Goal: Check status: Check status

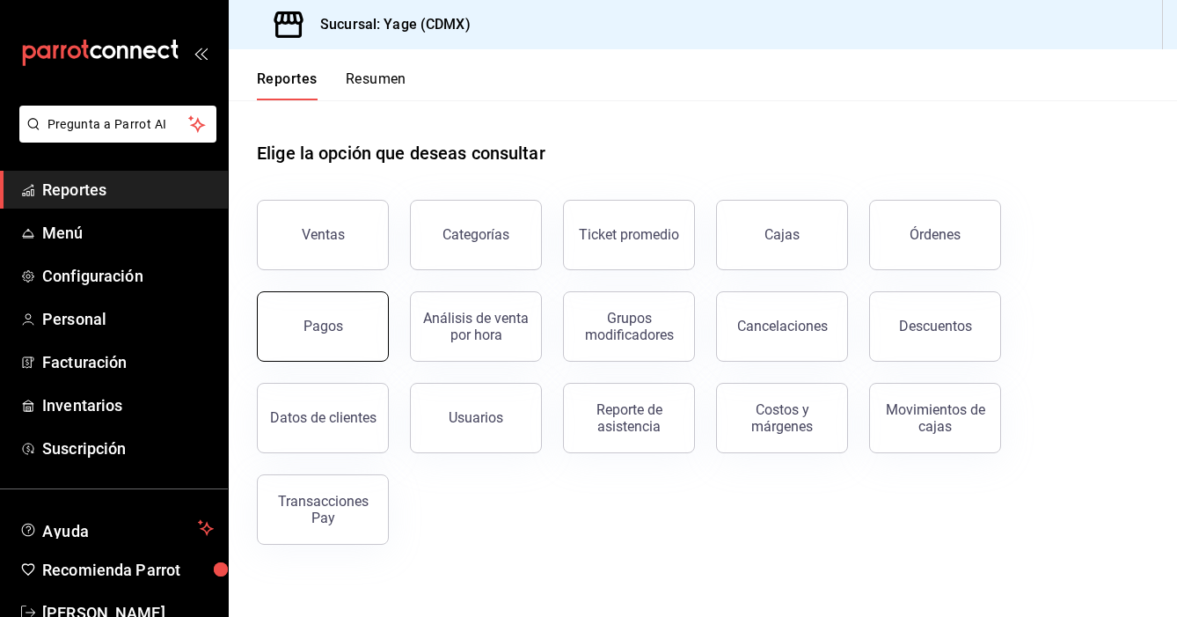
click at [354, 333] on button "Pagos" at bounding box center [323, 326] width 132 height 70
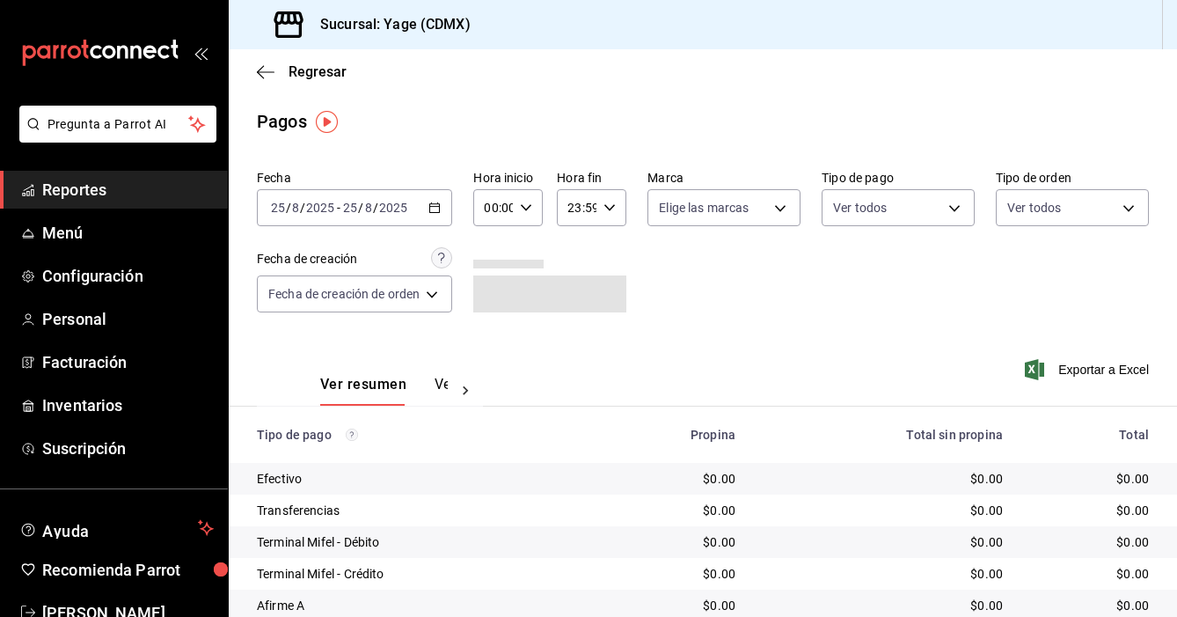
click at [440, 205] on \(Stroke\) "button" at bounding box center [434, 208] width 11 height 10
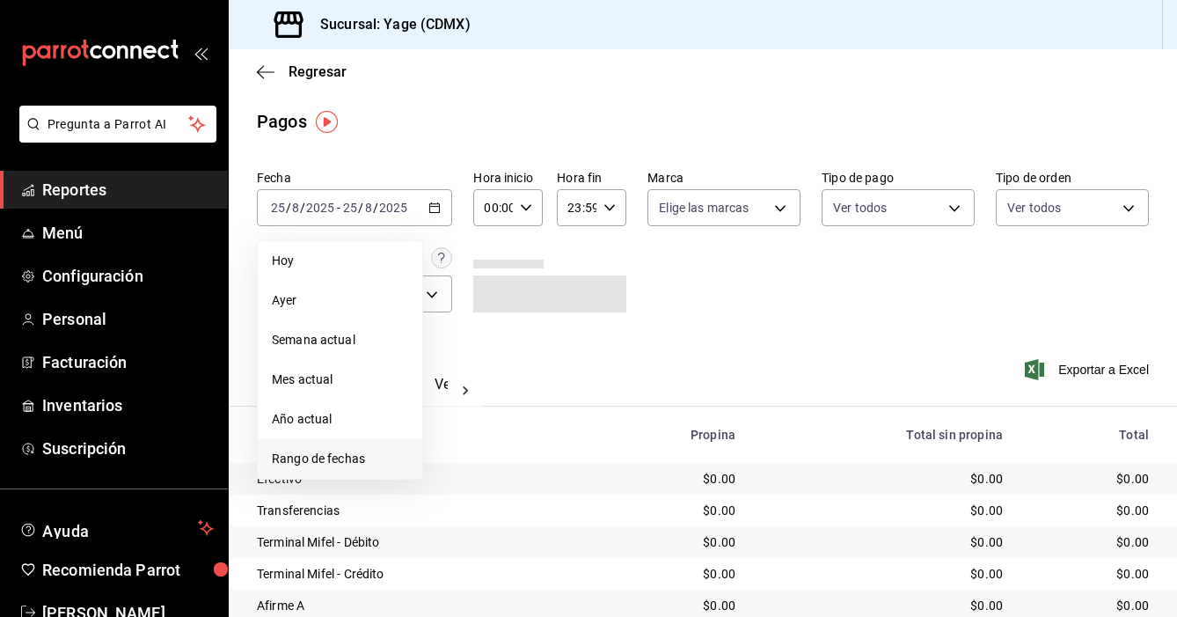
click at [363, 454] on span "Rango de fechas" at bounding box center [340, 459] width 136 height 18
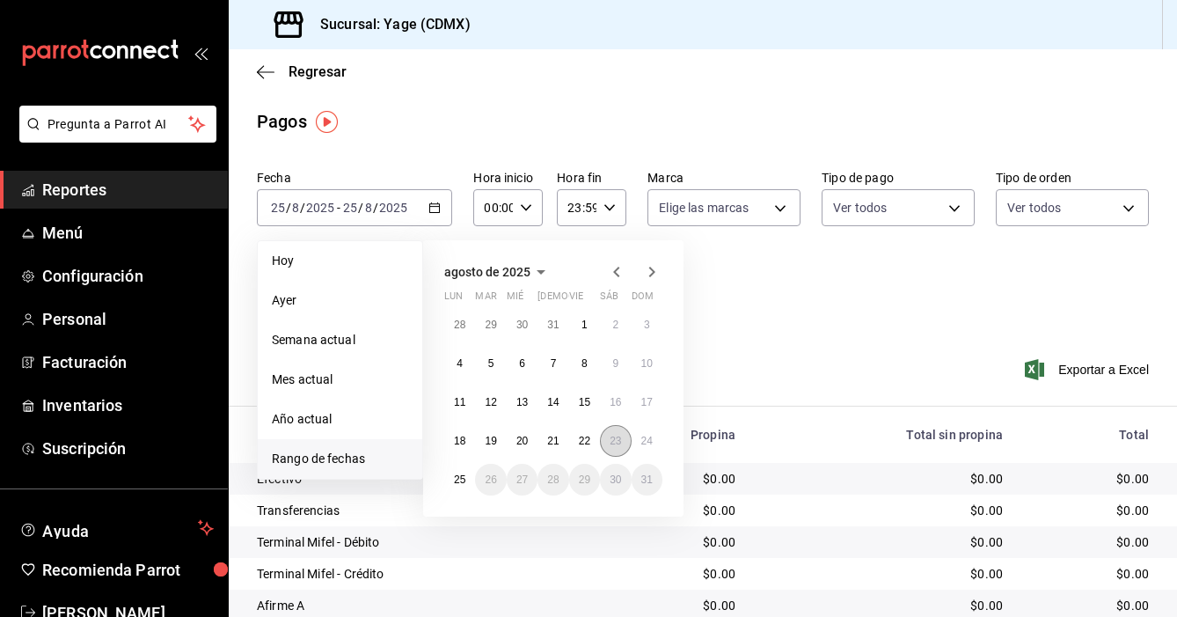
click at [612, 443] on abbr "23" at bounding box center [615, 441] width 11 height 12
click at [641, 445] on abbr "24" at bounding box center [646, 441] width 11 height 12
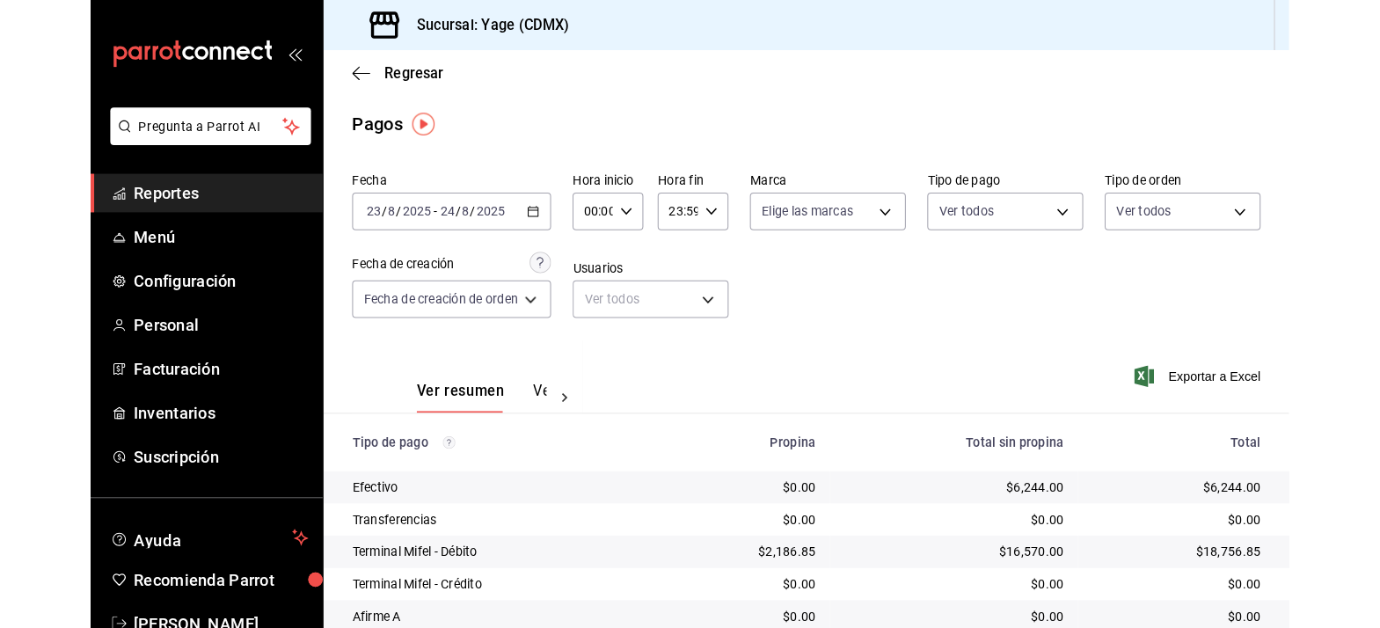
scroll to position [159, 0]
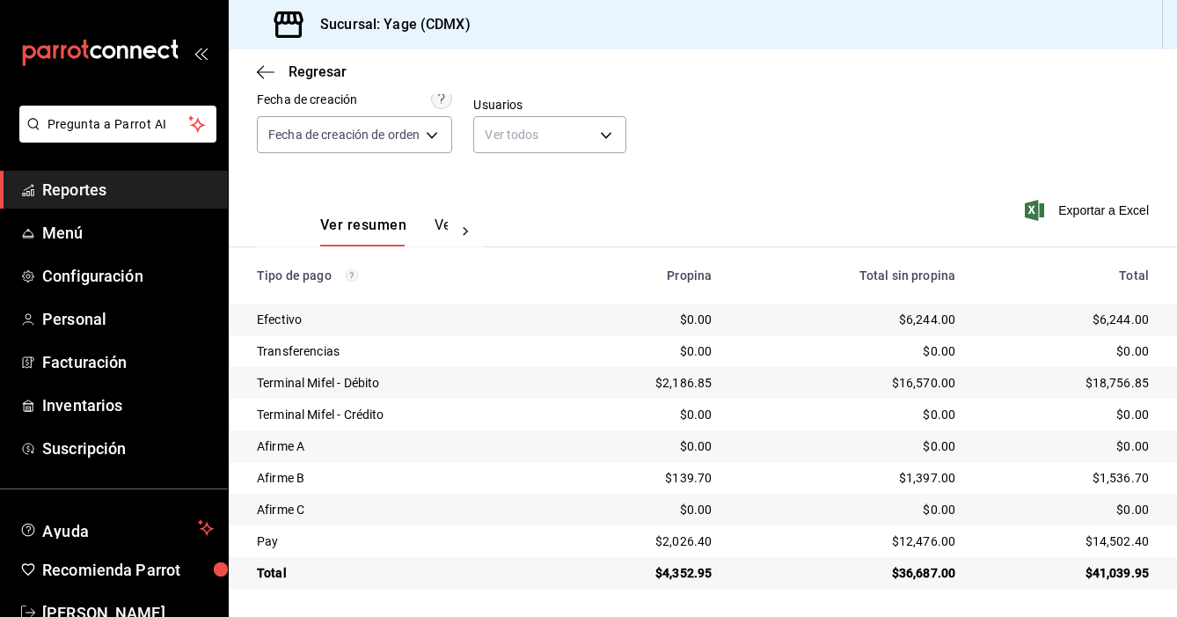
drag, startPoint x: 1160, startPoint y: 603, endPoint x: 1331, endPoint y: 626, distance: 172.3
click at [1176, 616] on html "Pregunta a Parrot AI Reportes Menú Configuración Personal Facturación Inventari…" at bounding box center [588, 308] width 1177 height 617
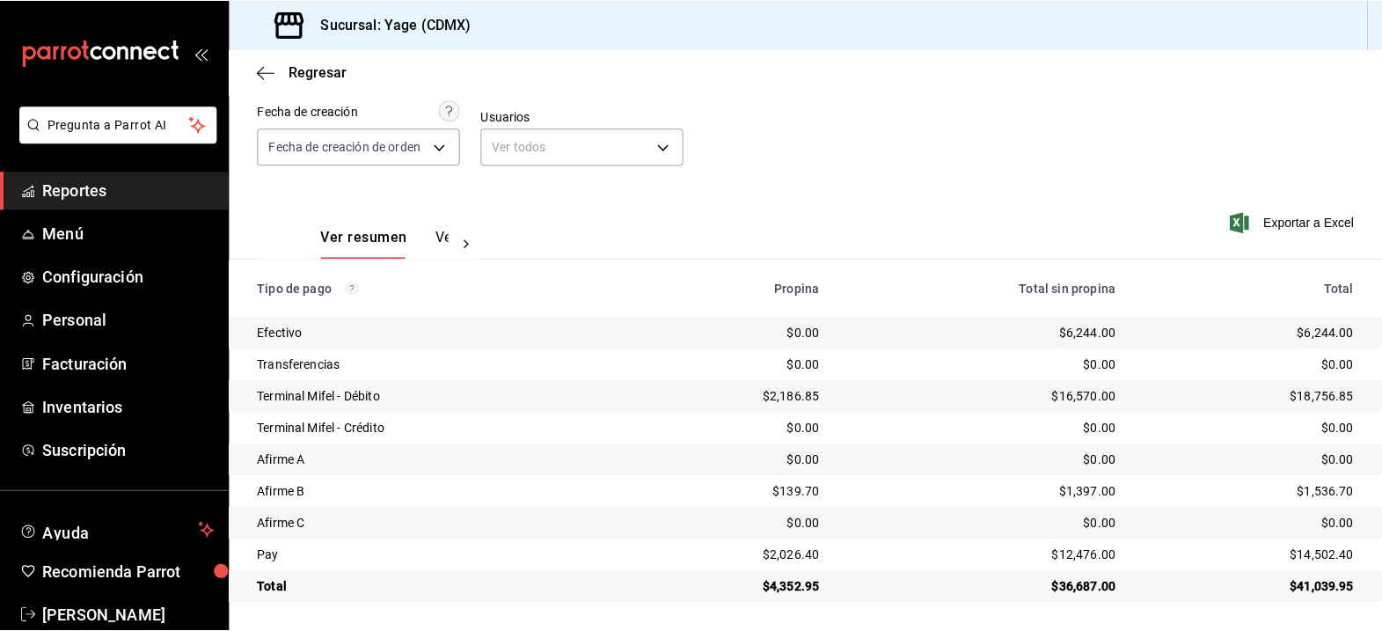
scroll to position [145, 0]
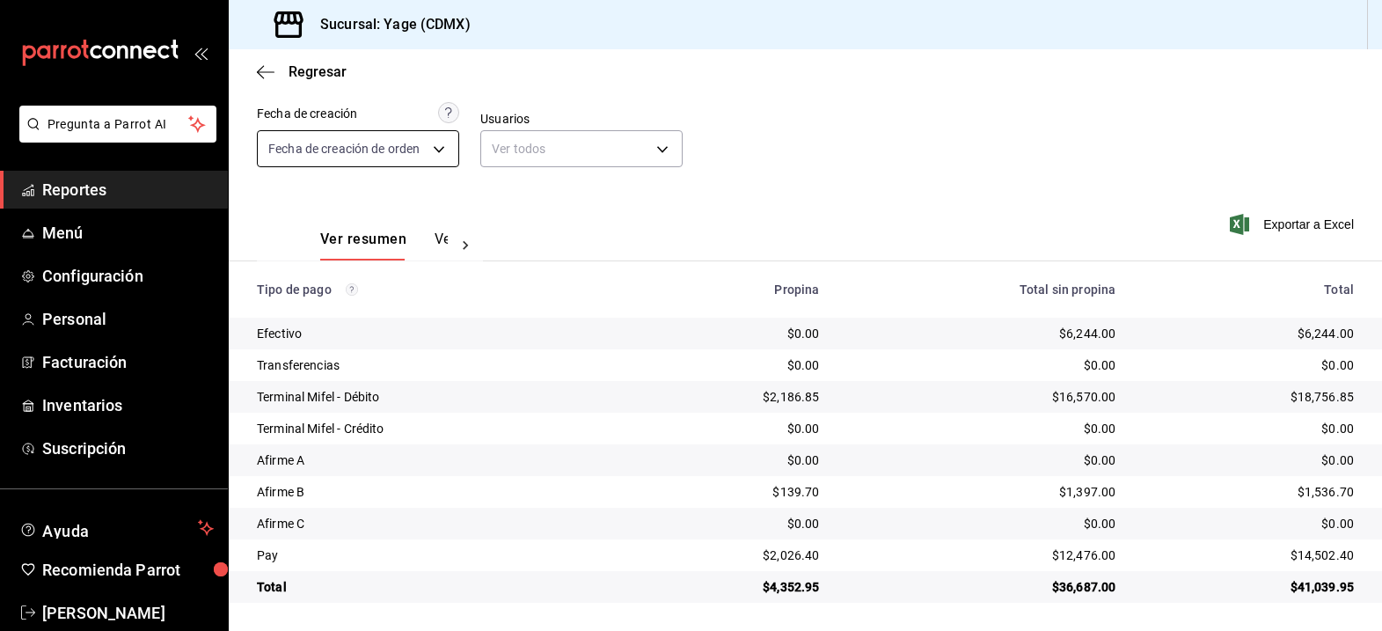
click at [449, 157] on body "Pregunta a Parrot AI Reportes Menú Configuración Personal Facturación Inventari…" at bounding box center [691, 315] width 1382 height 631
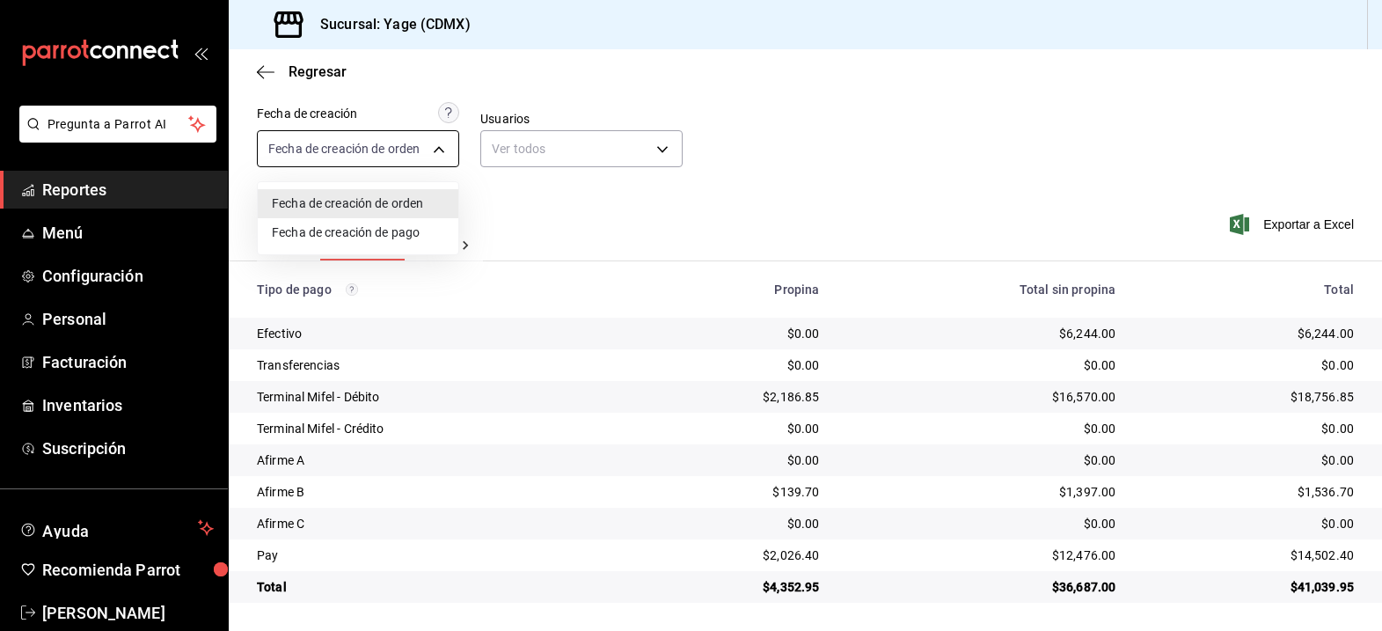
click at [449, 157] on div at bounding box center [691, 315] width 1382 height 631
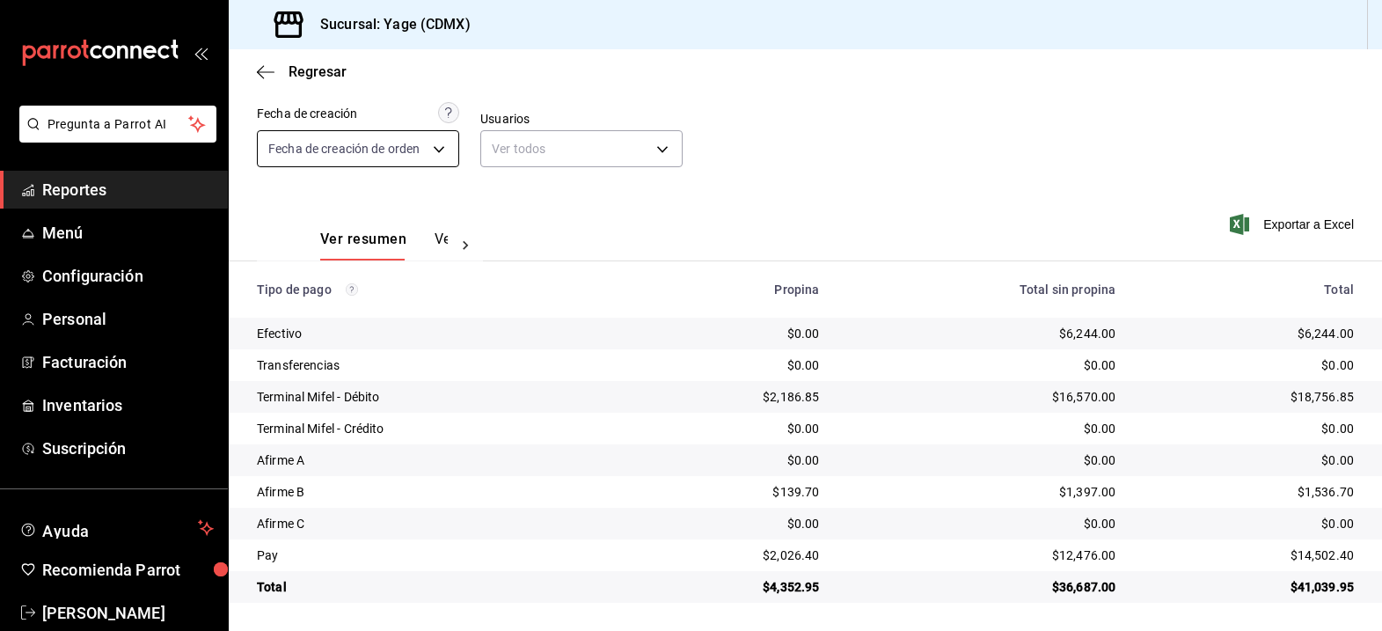
click at [435, 148] on body "Pregunta a Parrot AI Reportes Menú Configuración Personal Facturación Inventari…" at bounding box center [691, 315] width 1382 height 631
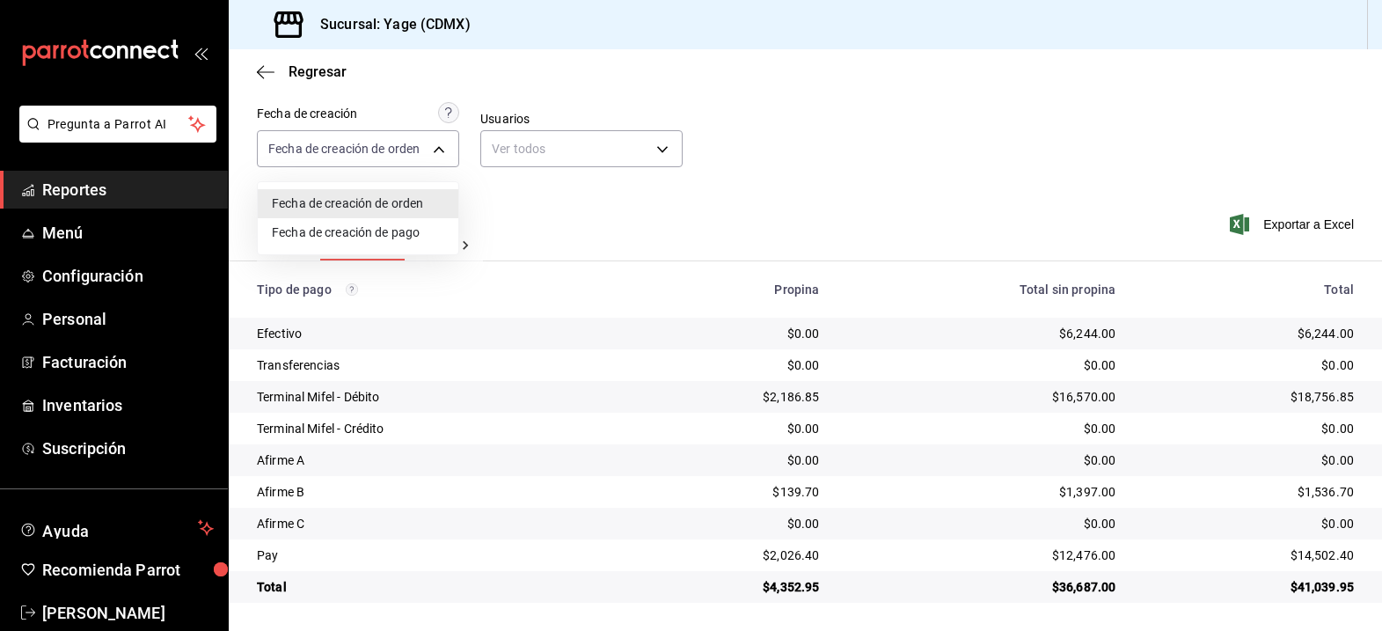
click at [583, 299] on div at bounding box center [691, 315] width 1382 height 631
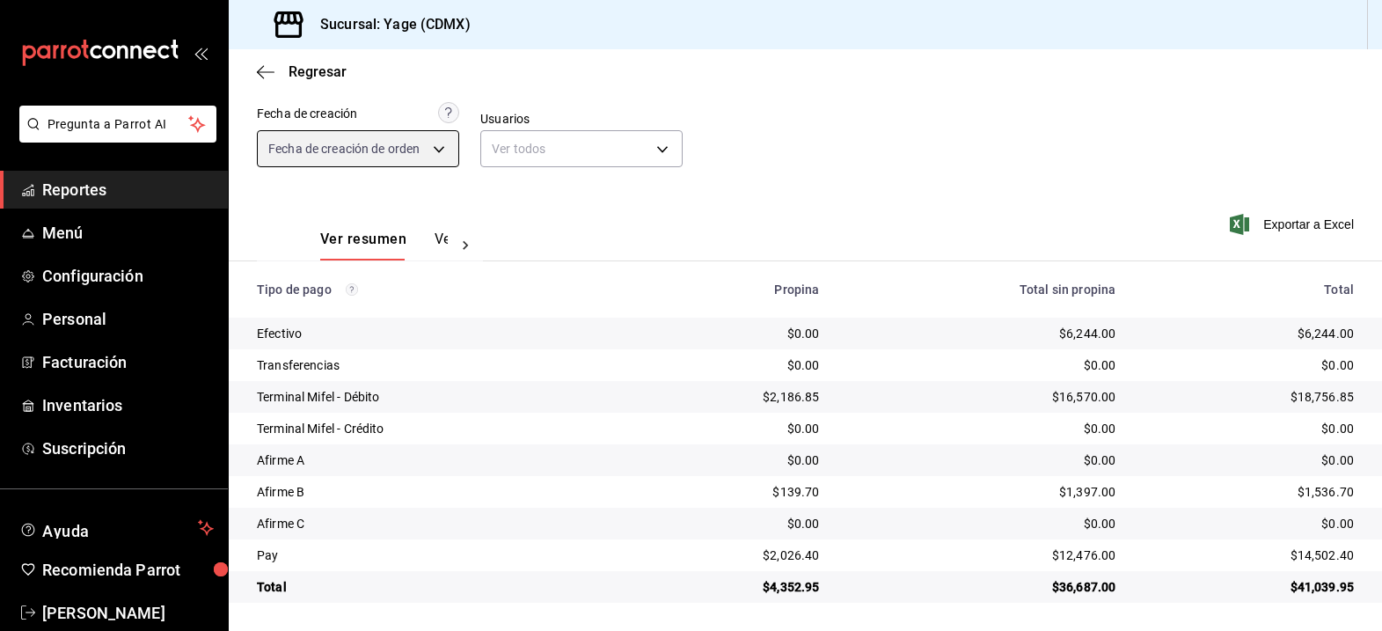
scroll to position [0, 0]
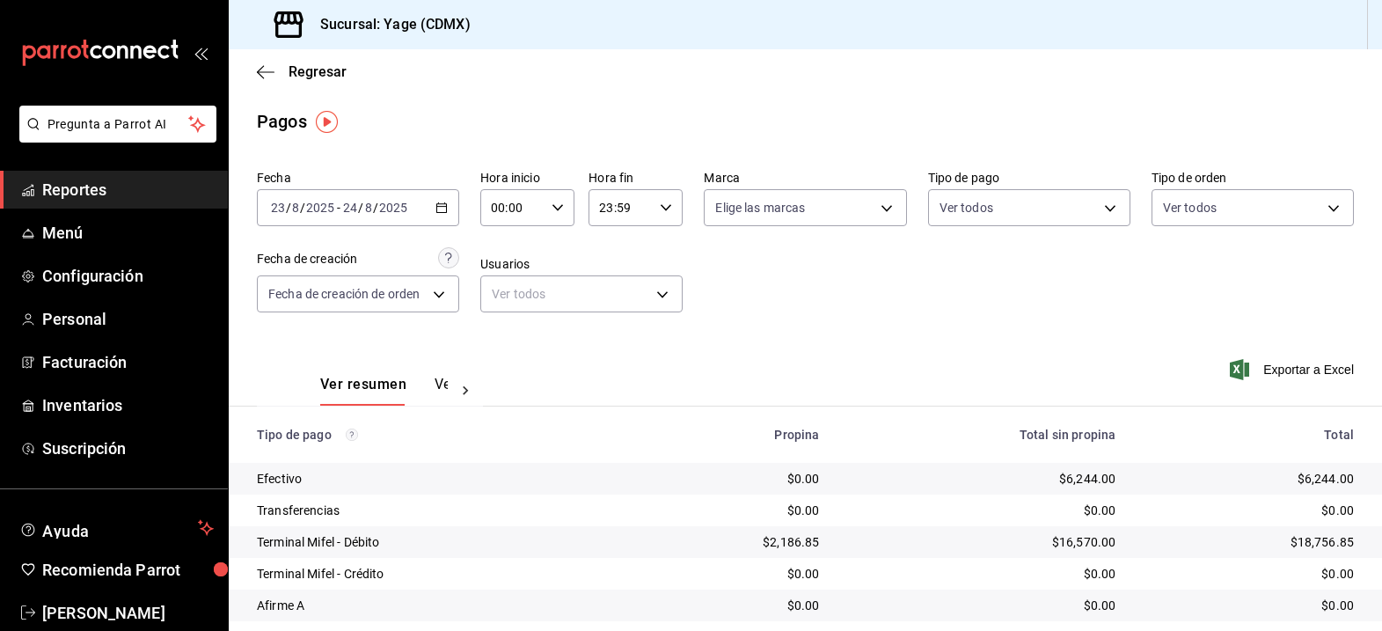
click at [450, 207] on div "[DATE] [DATE] - [DATE] [DATE]" at bounding box center [358, 207] width 202 height 37
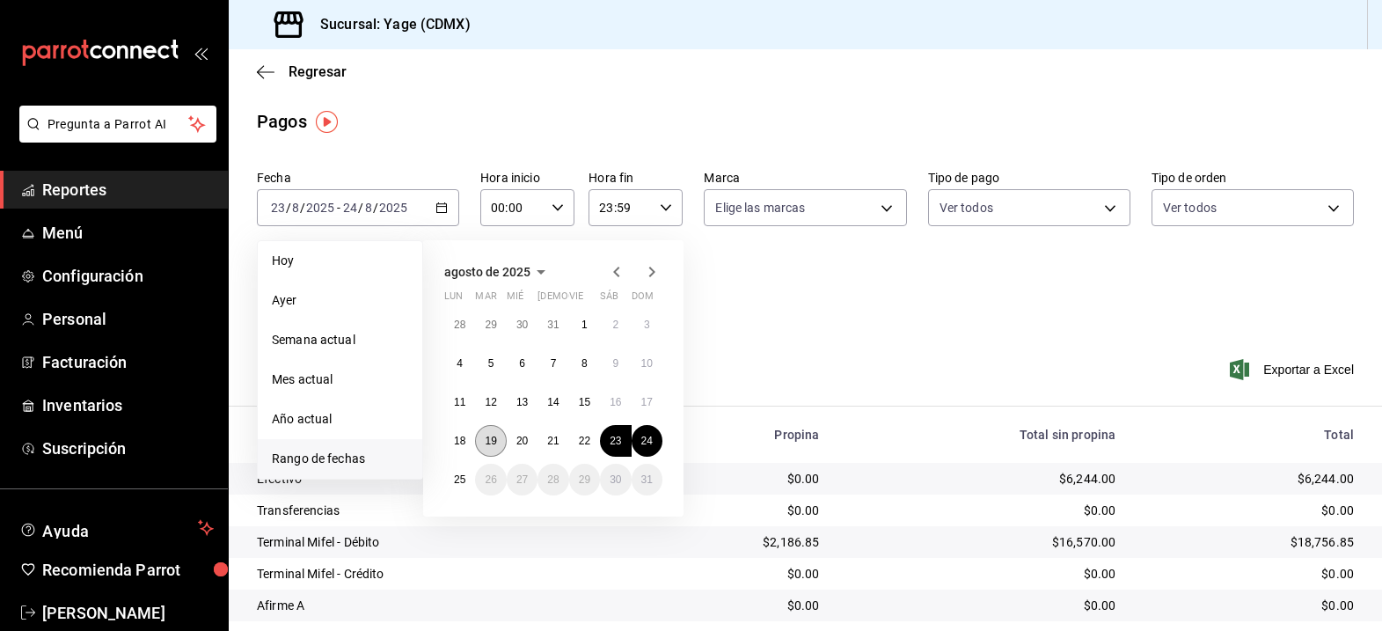
click at [488, 439] on abbr "19" at bounding box center [490, 441] width 11 height 12
click at [653, 441] on button "24" at bounding box center [647, 441] width 31 height 32
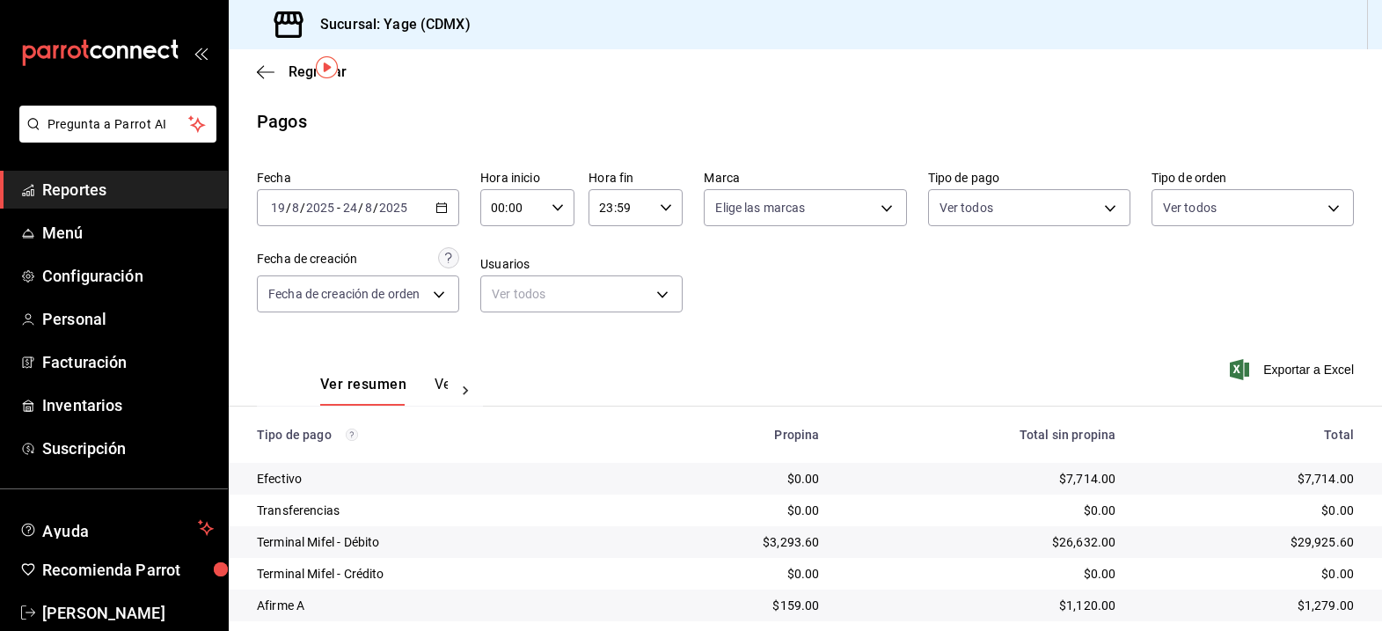
scroll to position [145, 0]
